Goal: Task Accomplishment & Management: Manage account settings

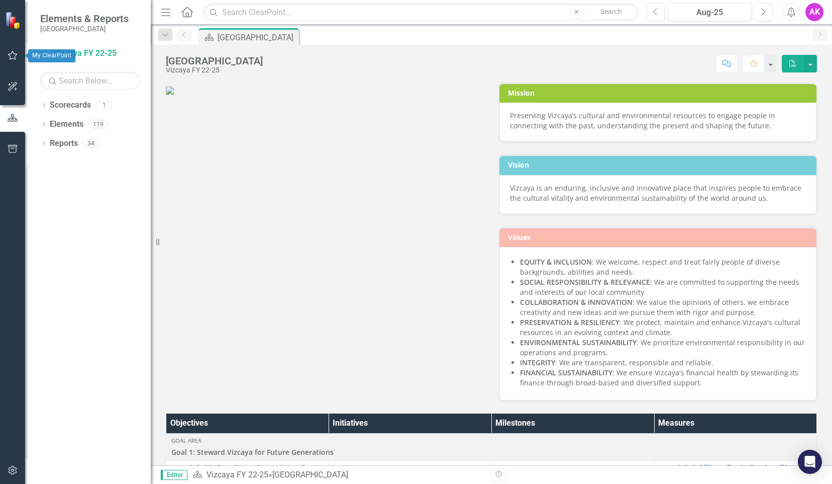
click at [11, 60] on button "button" at bounding box center [13, 55] width 23 height 21
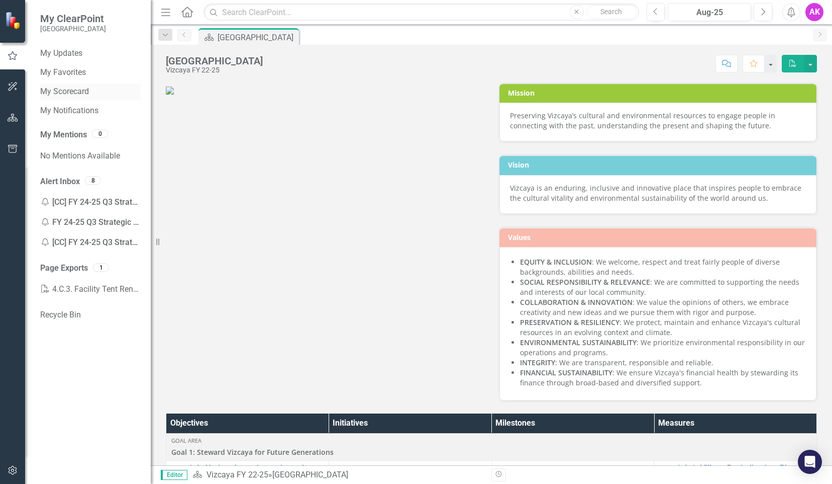
click at [73, 93] on link "My Scorecard" at bounding box center [90, 92] width 101 height 12
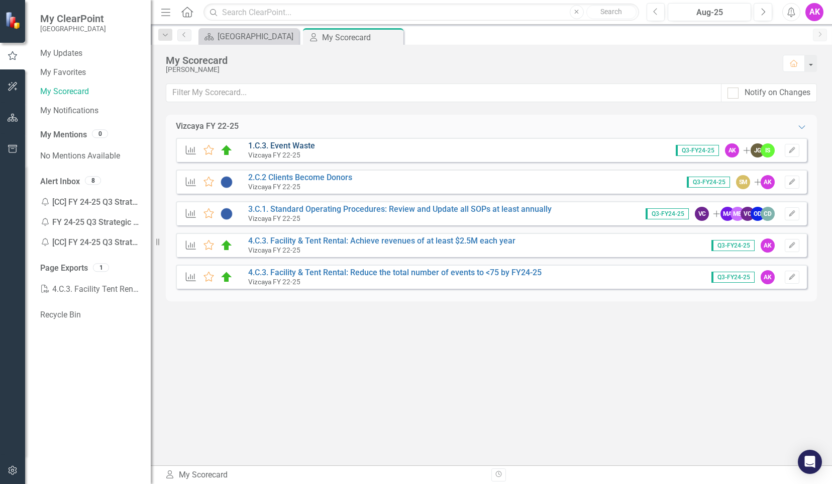
click at [298, 146] on link "1.C.3. Event Waste" at bounding box center [281, 146] width 67 height 10
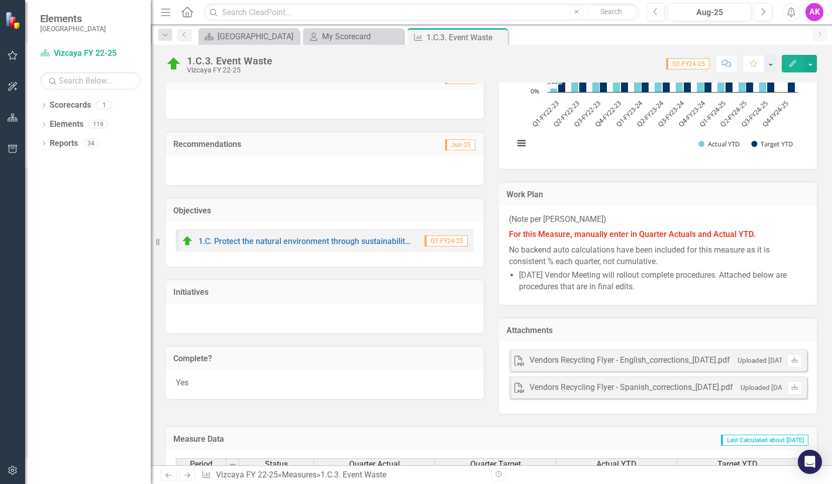
scroll to position [520, 0]
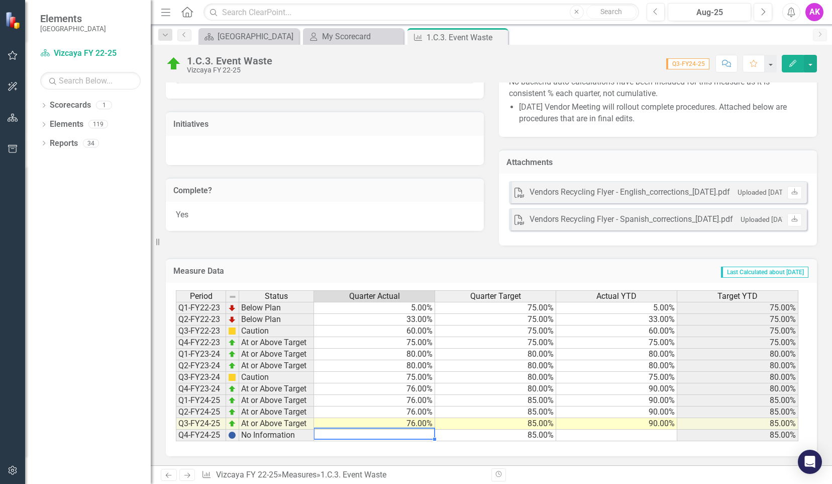
click at [416, 431] on td at bounding box center [374, 435] width 121 height 12
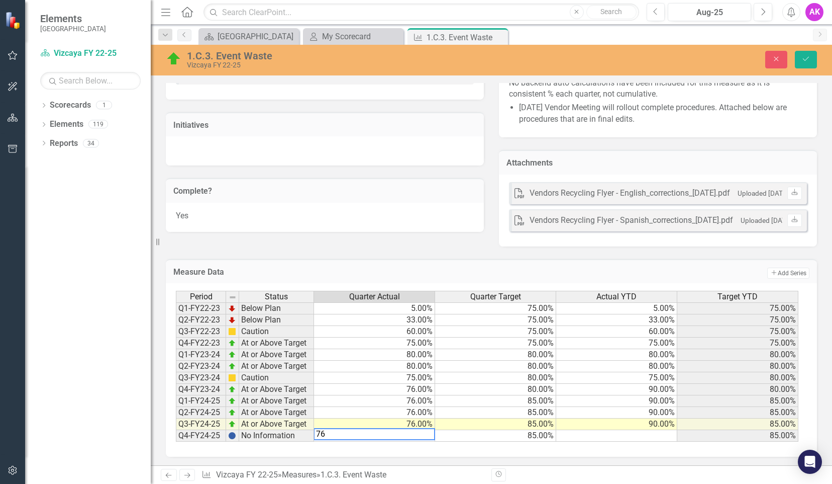
click at [618, 423] on td "90.00%" at bounding box center [616, 424] width 121 height 12
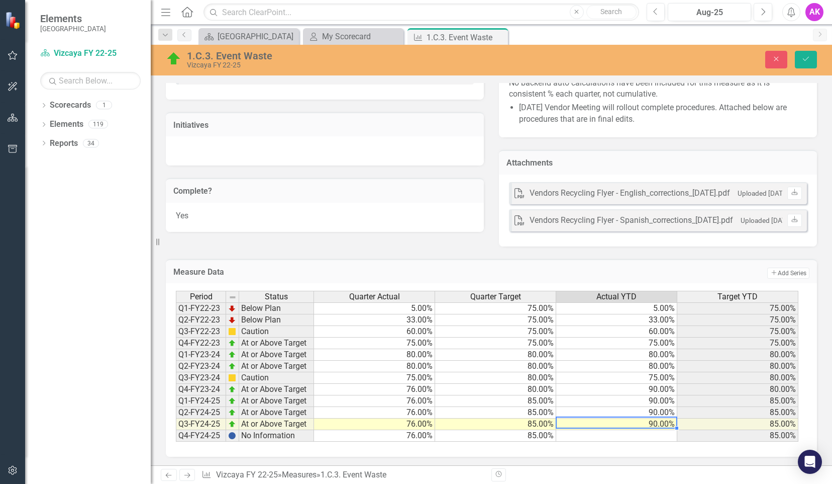
click at [637, 437] on td at bounding box center [616, 436] width 121 height 12
type textarea "90"
click at [807, 61] on icon "Save" at bounding box center [806, 58] width 9 height 7
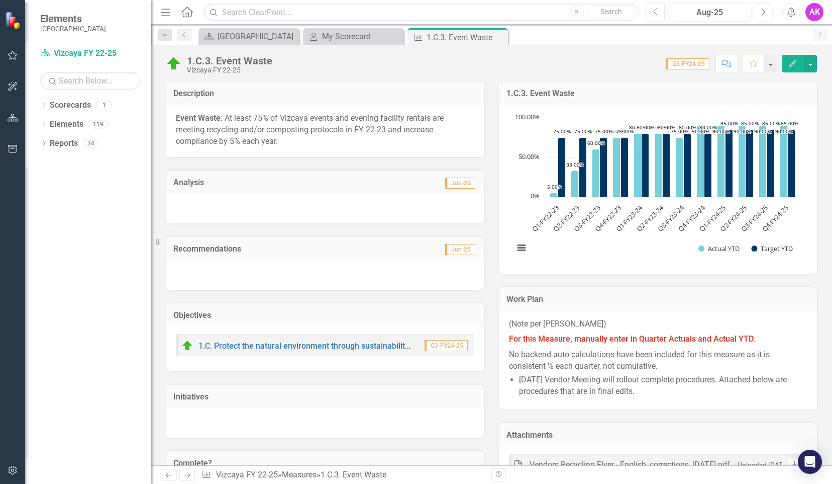
scroll to position [101, 0]
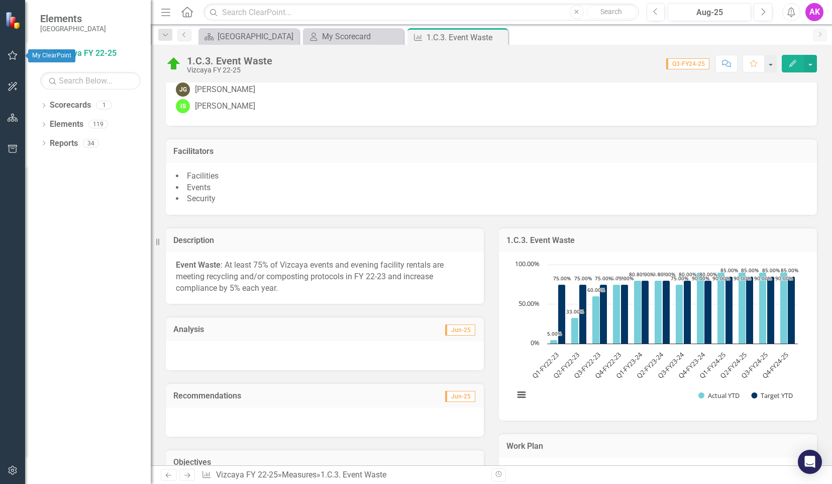
click at [11, 55] on icon "button" at bounding box center [13, 55] width 11 height 8
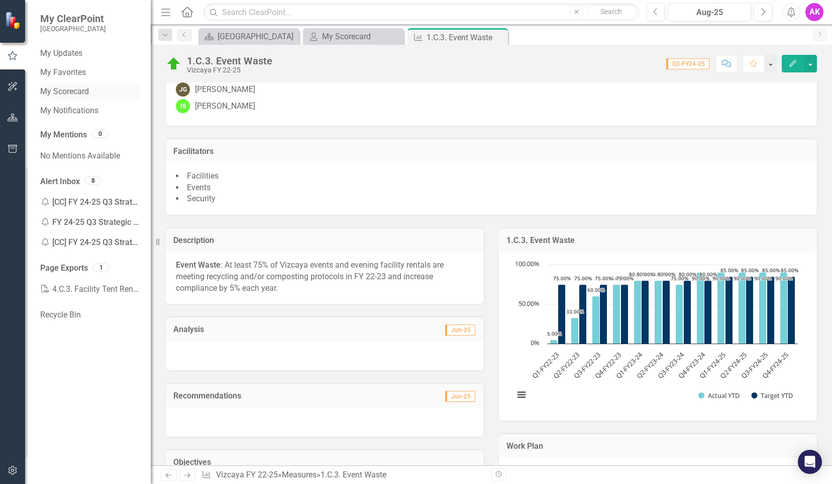
click at [80, 89] on link "My Scorecard" at bounding box center [90, 92] width 101 height 12
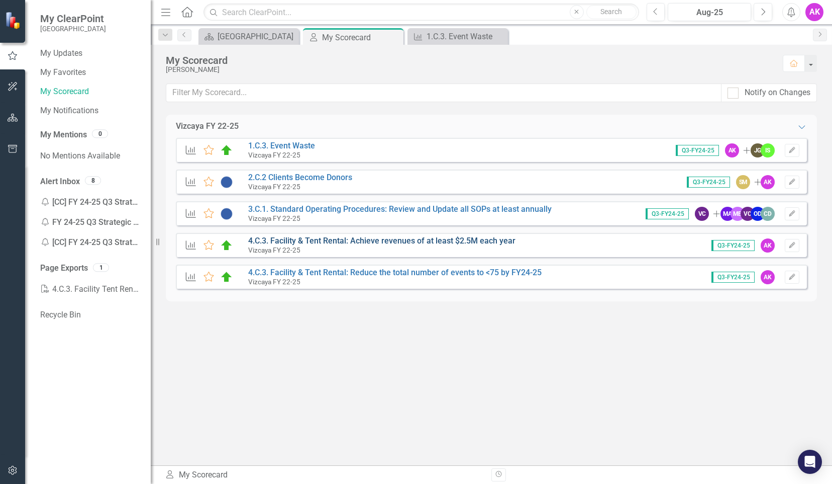
click at [362, 242] on link "4.C.3. Facility & Tent Rental: Achieve revenues of at least $2.5M each year" at bounding box center [381, 241] width 267 height 10
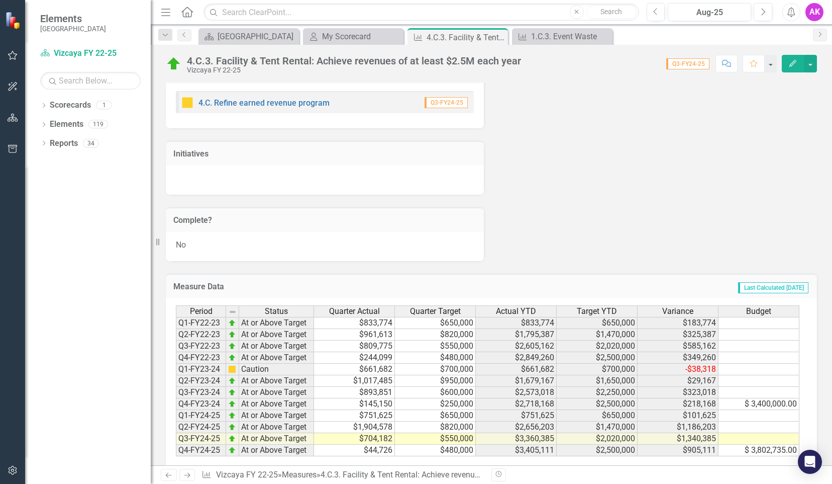
scroll to position [2467, 0]
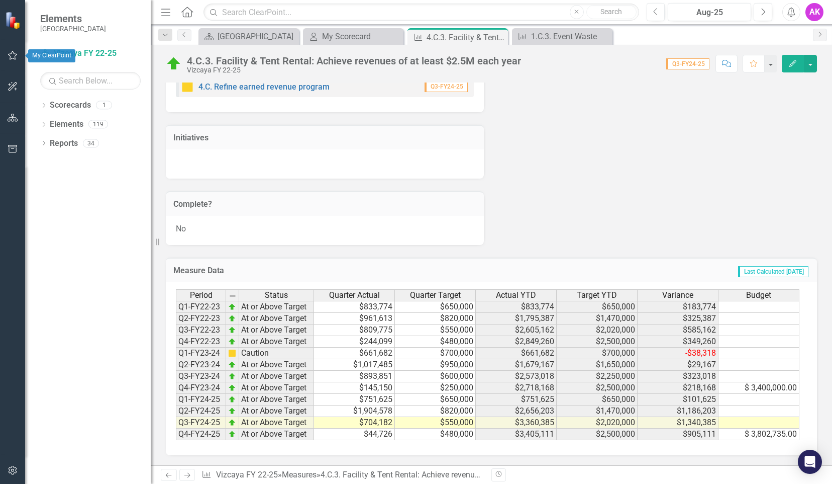
click at [14, 56] on icon "button" at bounding box center [13, 55] width 11 height 8
click at [79, 88] on link "My Scorecard" at bounding box center [90, 92] width 101 height 12
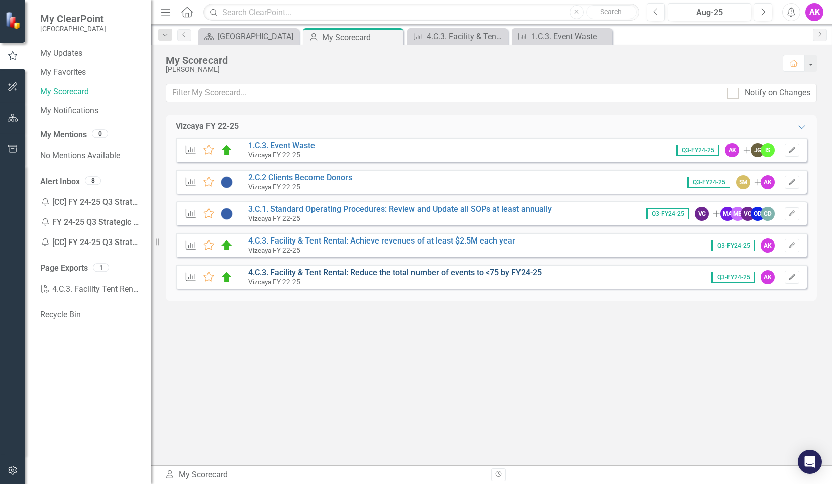
click at [347, 273] on link "4.C.3. Facility & Tent Rental: Reduce the total number of events to <75 by FY24…" at bounding box center [395, 272] width 294 height 10
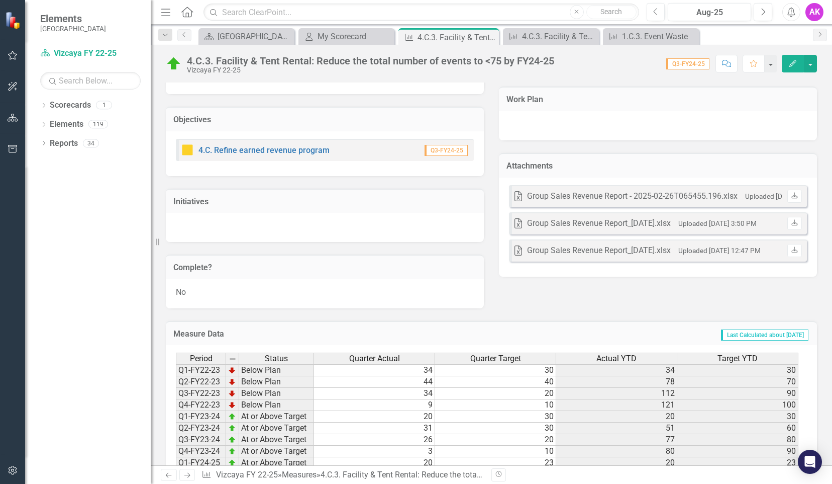
scroll to position [465, 0]
